Goal: Task Accomplishment & Management: Use online tool/utility

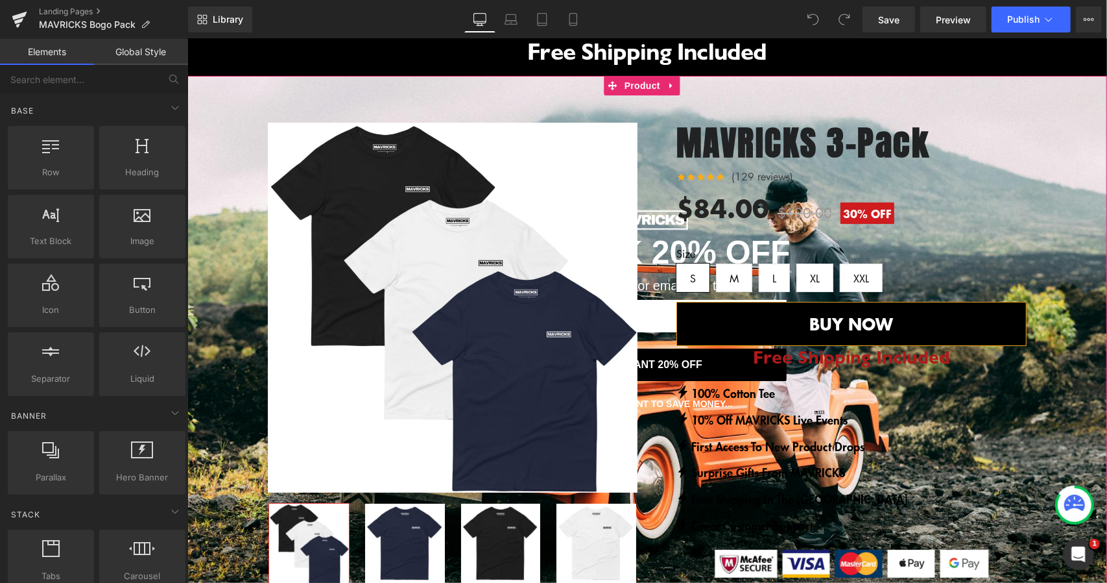
scroll to position [195, 0]
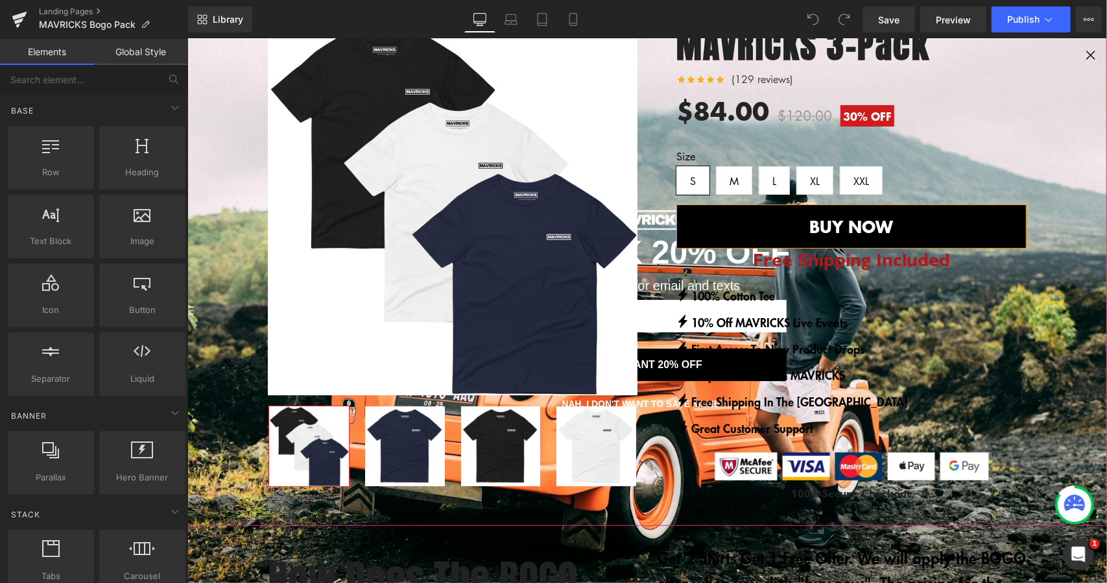
click at [1079, 51] on div "BUY 2 GET 1 FREE (P) Image Row ‹" at bounding box center [647, 255] width 920 height 500
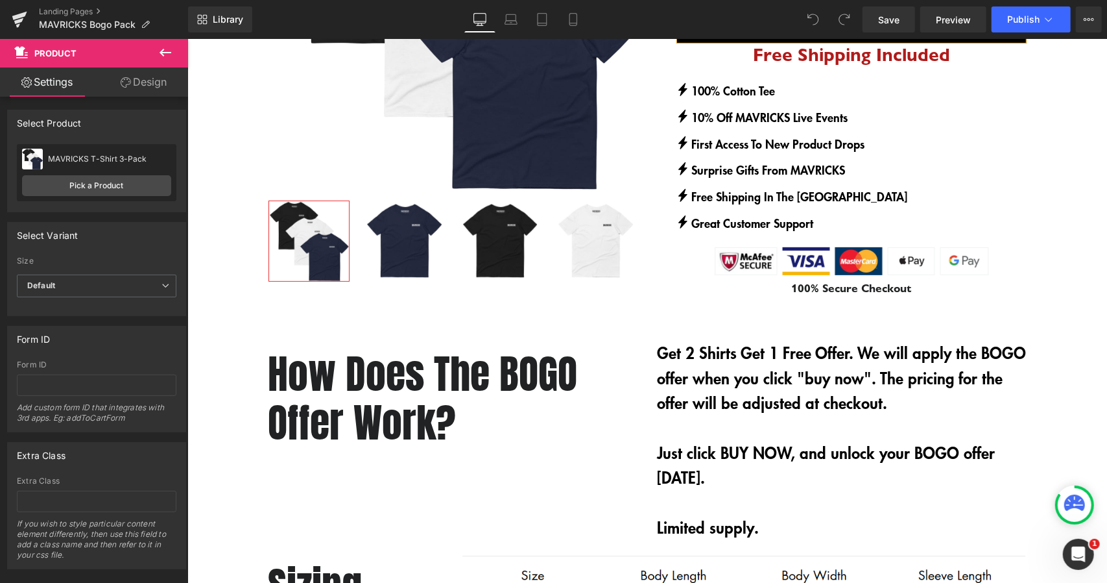
scroll to position [0, 0]
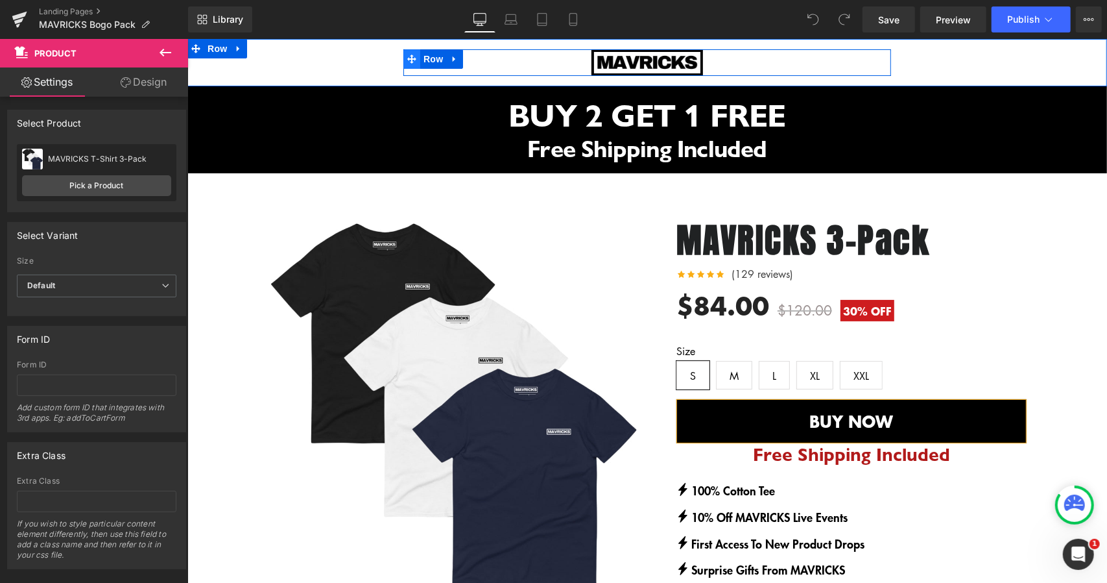
click at [412, 60] on span at bounding box center [411, 58] width 17 height 19
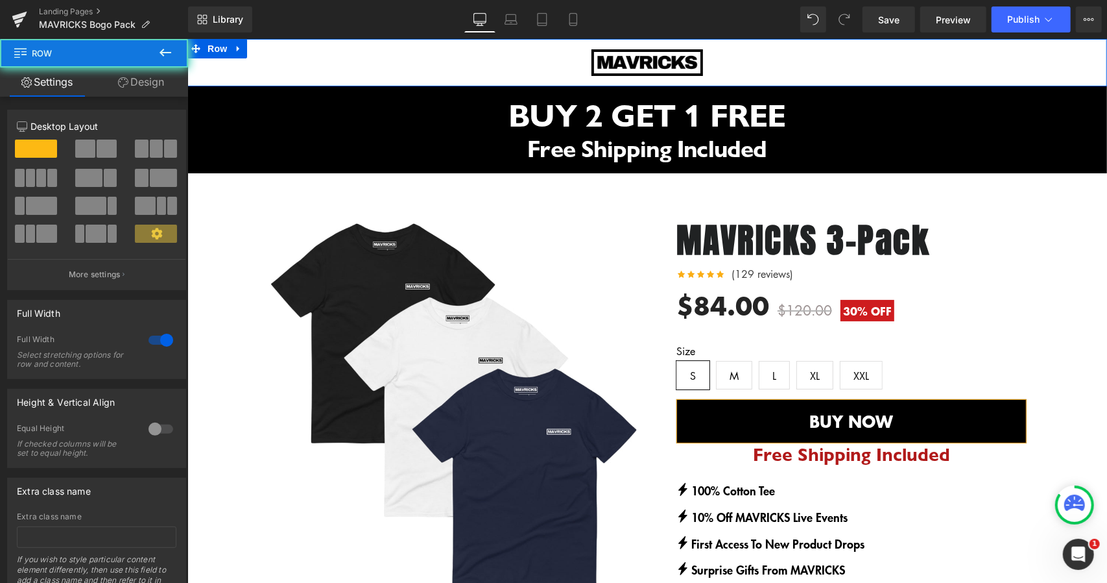
click at [302, 57] on div "Image Row" at bounding box center [647, 62] width 920 height 27
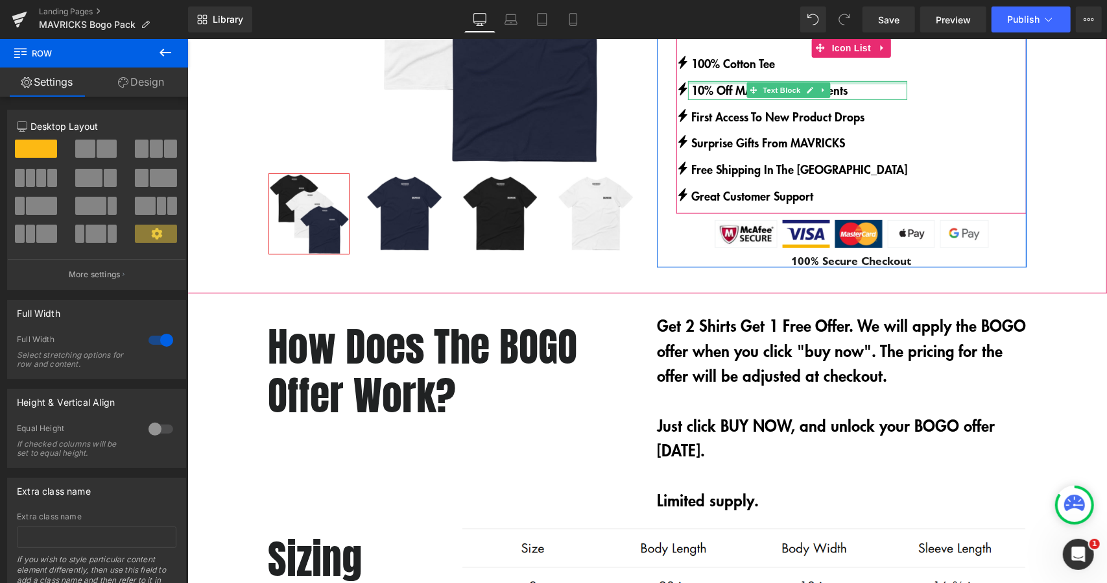
scroll to position [467, 0]
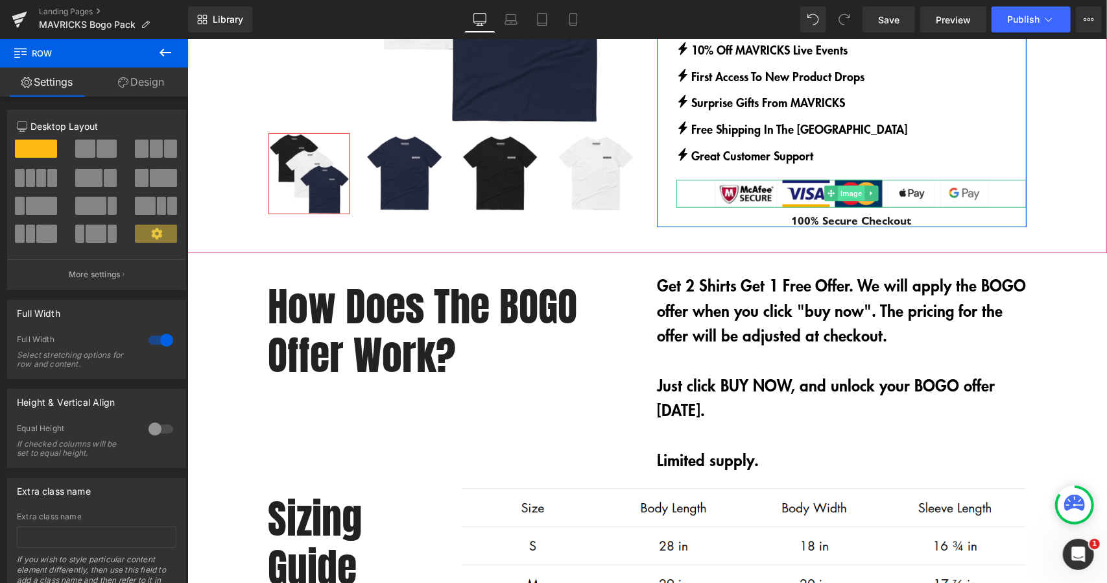
click at [850, 191] on span "Image" at bounding box center [850, 193] width 27 height 16
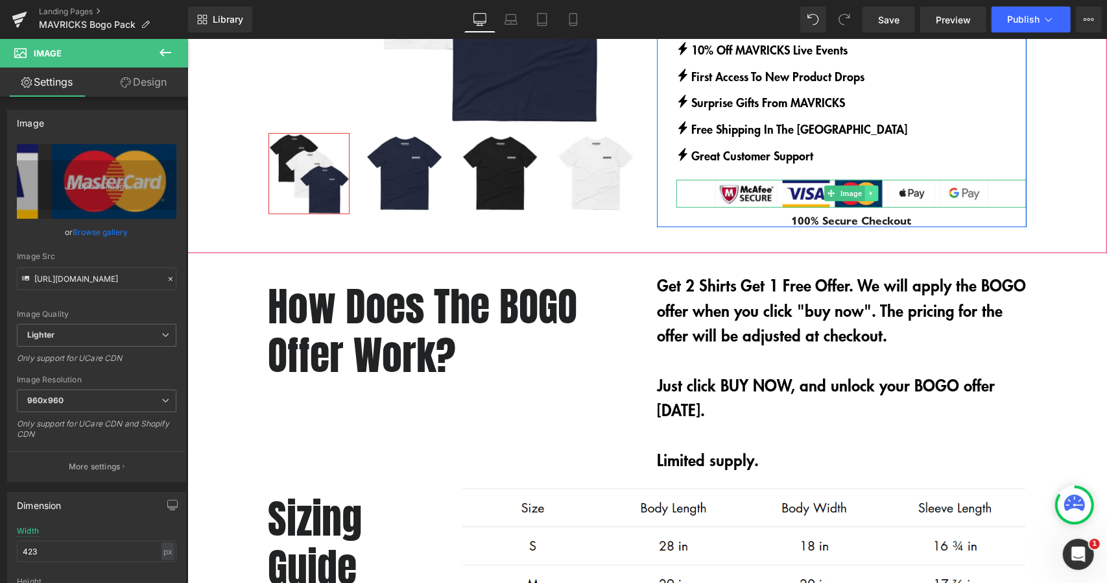
click at [868, 191] on icon at bounding box center [871, 193] width 7 height 8
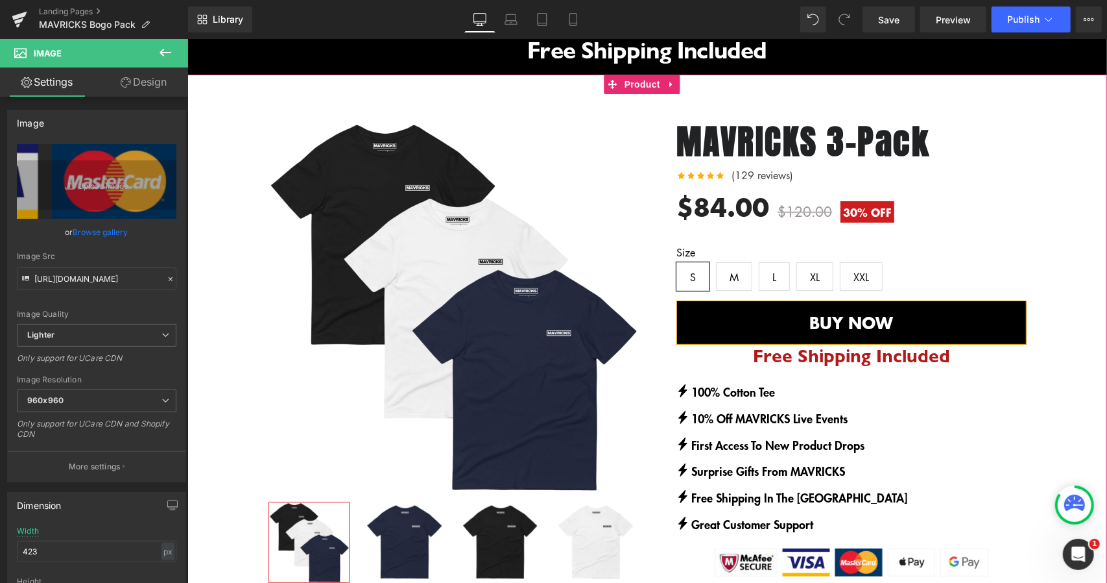
scroll to position [0, 0]
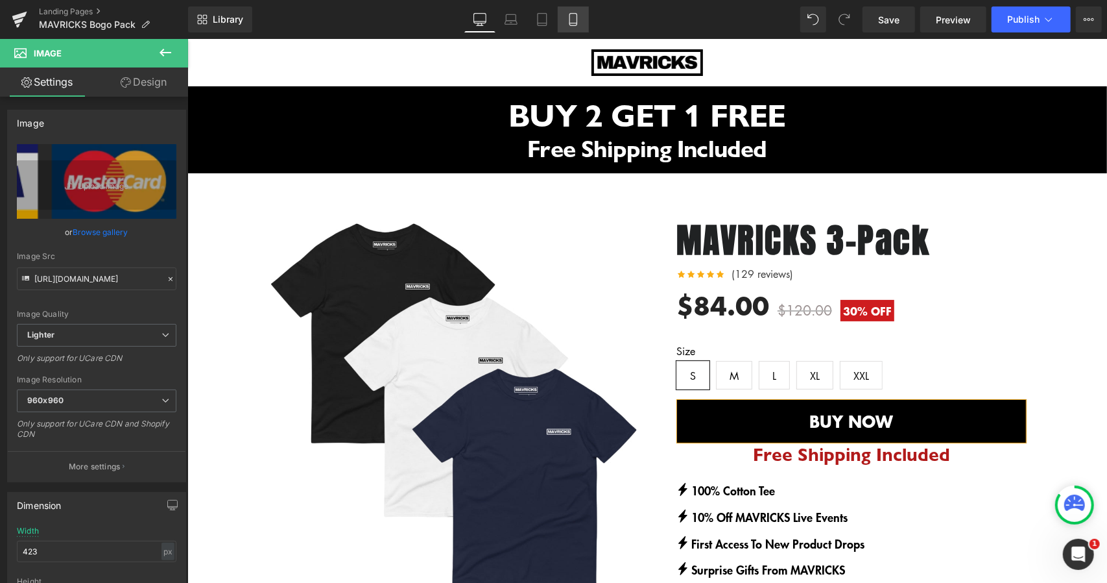
click at [572, 18] on icon at bounding box center [573, 19] width 13 height 13
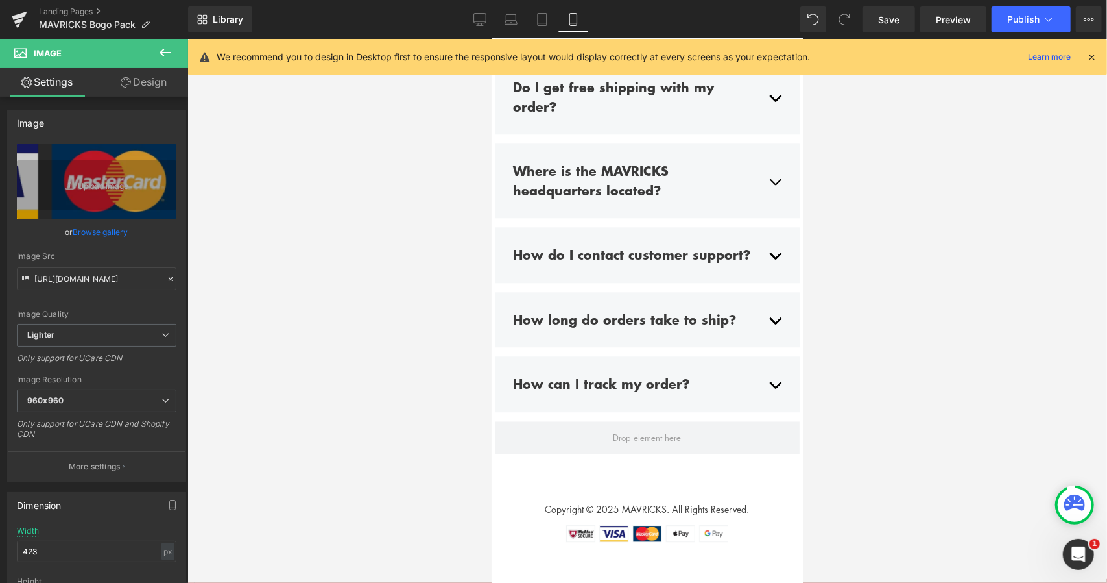
scroll to position [5660, 0]
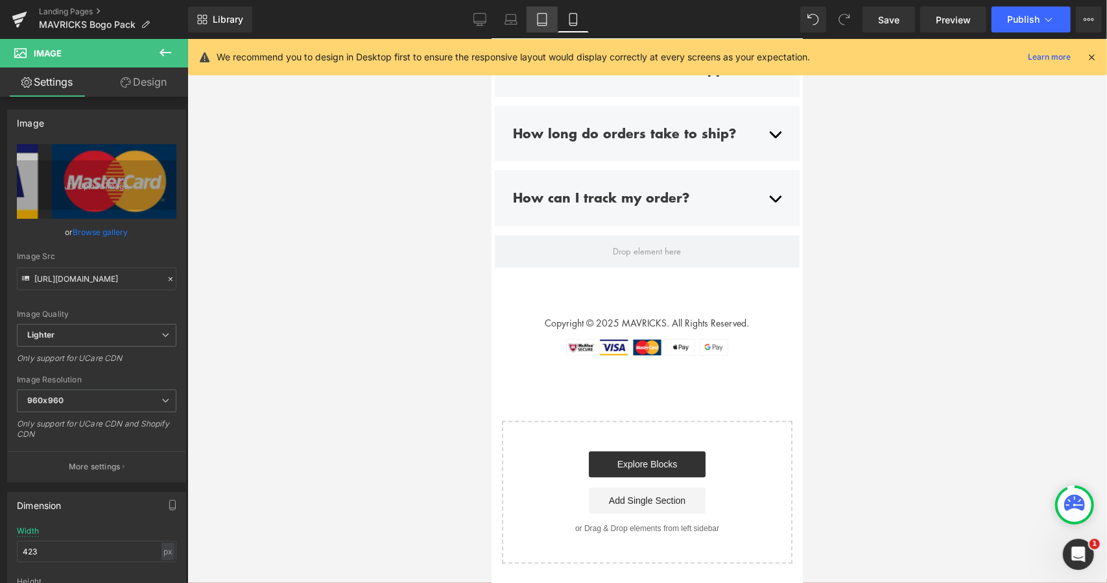
click at [542, 20] on icon at bounding box center [542, 19] width 13 height 13
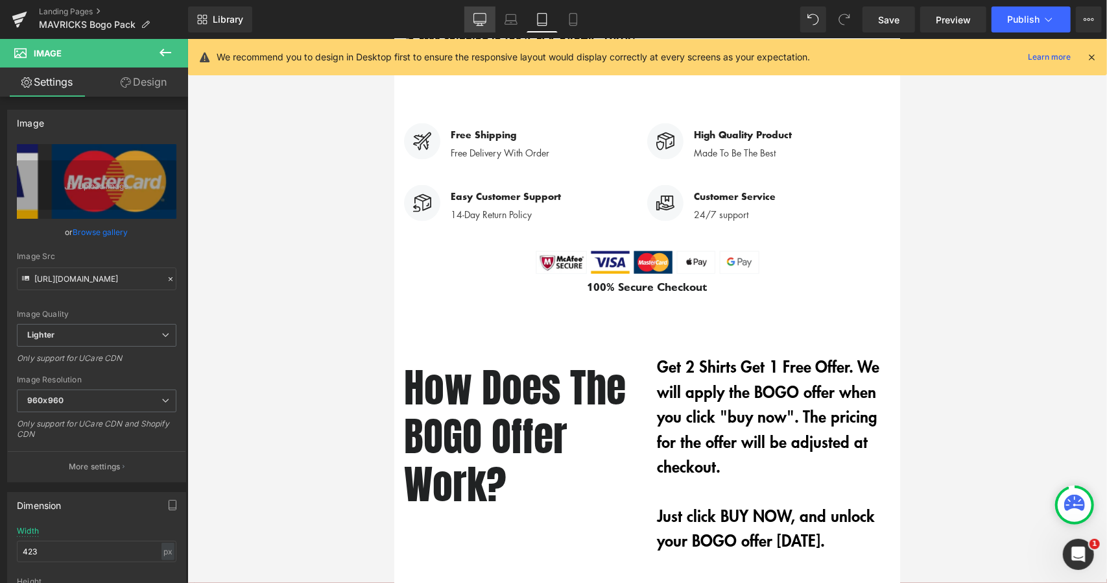
click at [489, 25] on link "Desktop" at bounding box center [479, 19] width 31 height 26
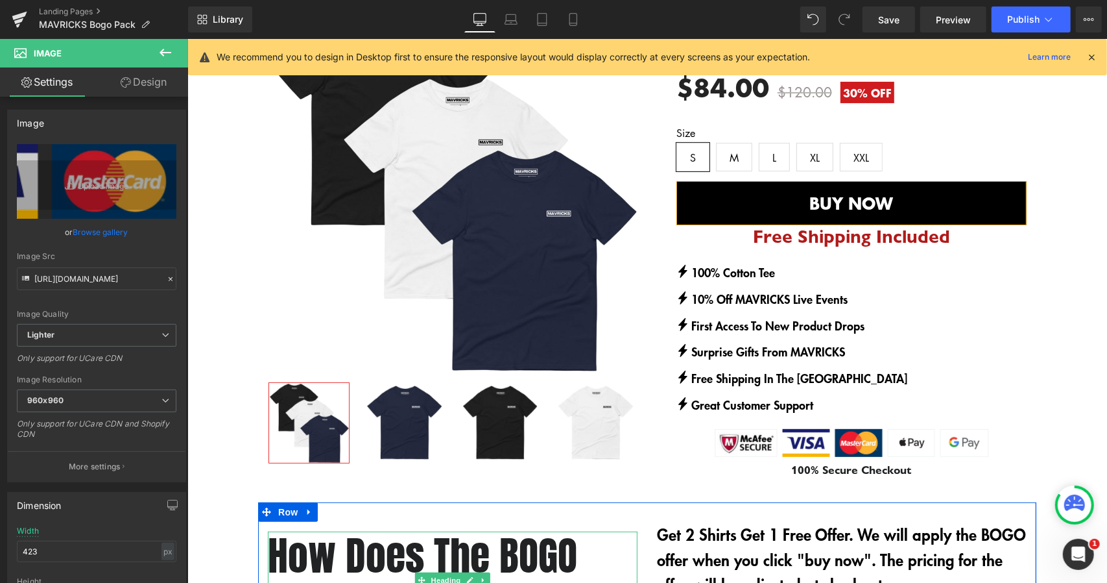
scroll to position [99, 0]
